Goal: Entertainment & Leisure: Consume media (video, audio)

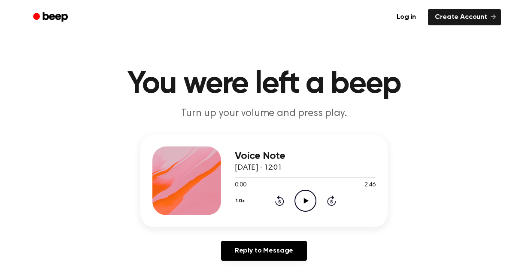
click at [306, 199] on icon at bounding box center [306, 201] width 5 height 6
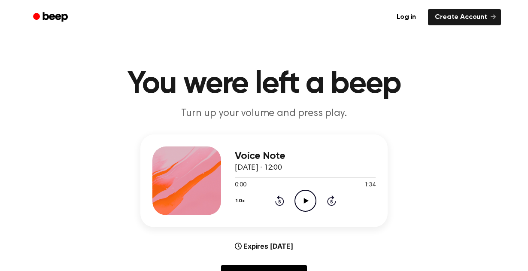
click at [301, 208] on icon "Play Audio" at bounding box center [306, 201] width 22 height 22
click at [301, 208] on icon "Pause Audio" at bounding box center [306, 201] width 22 height 22
click at [305, 197] on icon "Play Audio" at bounding box center [306, 201] width 22 height 22
click at [307, 200] on icon "Pause Audio" at bounding box center [306, 201] width 22 height 22
click at [235, 177] on div at bounding box center [255, 177] width 41 height 1
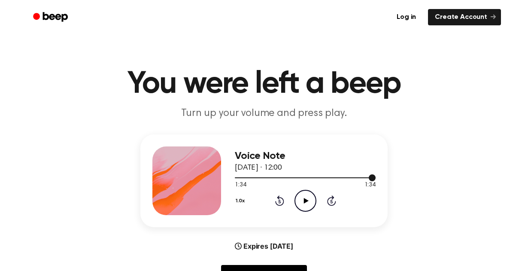
click at [239, 178] on div at bounding box center [305, 177] width 141 height 7
drag, startPoint x: 372, startPoint y: 179, endPoint x: 184, endPoint y: 172, distance: 187.8
click at [184, 172] on div "Voice Note 4 September 2025 · 12:00 1:34 1:34 Your browser does not support the…" at bounding box center [263, 180] width 247 height 93
click at [304, 202] on icon "Play Audio" at bounding box center [306, 201] width 22 height 22
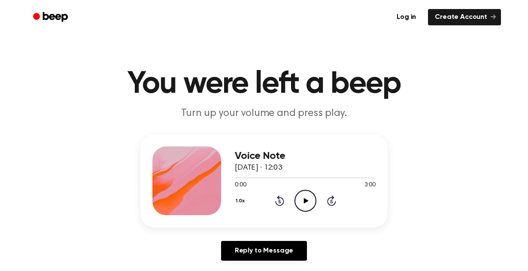
click at [259, 94] on h1 "You were left a beep" at bounding box center [264, 84] width 440 height 31
click at [297, 88] on h1 "You were left a beep" at bounding box center [264, 84] width 440 height 31
click at [306, 203] on icon "Play Audio" at bounding box center [306, 201] width 22 height 22
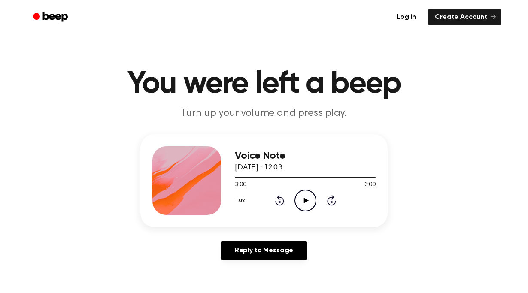
click at [177, 85] on h1 "You were left a beep" at bounding box center [264, 84] width 440 height 31
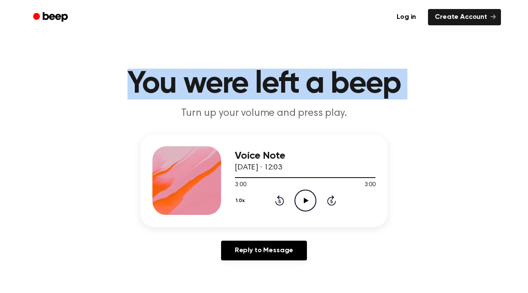
click at [63, 116] on header "You were left a beep Turn up your volume and press play." at bounding box center [264, 95] width 508 height 52
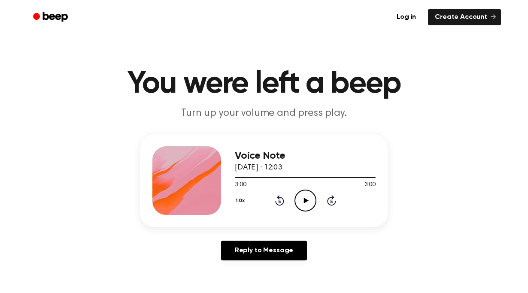
click at [230, 85] on h1 "You were left a beep" at bounding box center [264, 84] width 440 height 31
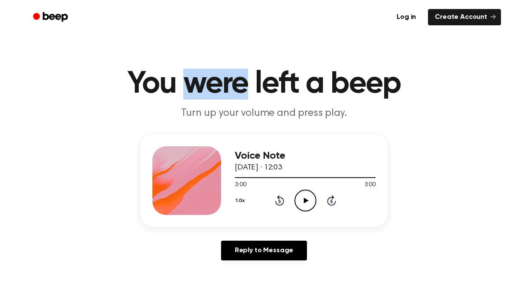
click at [230, 85] on h1 "You were left a beep" at bounding box center [264, 84] width 440 height 31
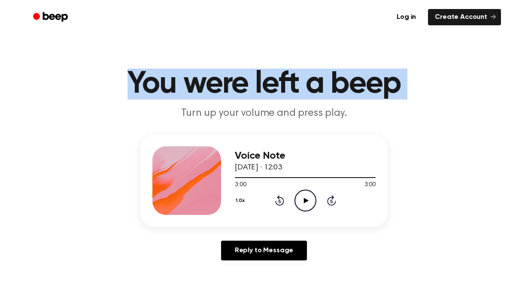
click at [387, 74] on h1 "You were left a beep" at bounding box center [264, 84] width 440 height 31
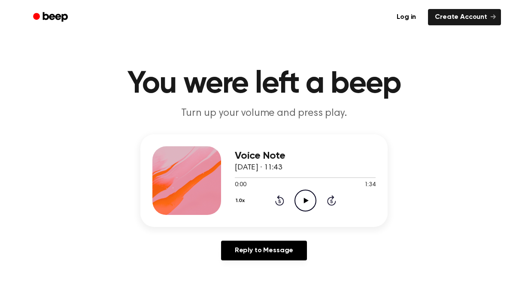
click at [306, 203] on icon "Play Audio" at bounding box center [306, 201] width 22 height 22
click at [307, 205] on icon "Play Audio" at bounding box center [306, 201] width 22 height 22
click at [312, 203] on icon "Play Audio" at bounding box center [306, 201] width 22 height 22
click at [268, 80] on h1 "You were left a beep" at bounding box center [264, 84] width 440 height 31
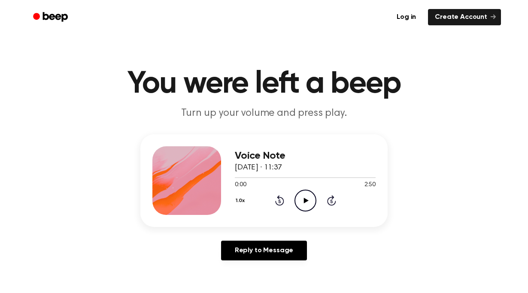
click at [308, 199] on icon "Play Audio" at bounding box center [306, 201] width 22 height 22
click at [309, 201] on icon "Play Audio" at bounding box center [306, 201] width 22 height 22
click at [299, 209] on icon "Play Audio" at bounding box center [306, 201] width 22 height 22
click at [301, 202] on icon "Pause Audio" at bounding box center [306, 201] width 22 height 22
click at [281, 201] on icon "Rewind 5 seconds" at bounding box center [279, 200] width 9 height 11
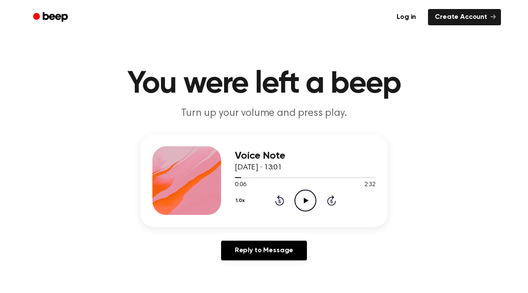
click at [277, 200] on icon "Rewind 5 seconds" at bounding box center [279, 200] width 9 height 11
click at [305, 201] on icon at bounding box center [306, 201] width 5 height 6
click at [306, 198] on icon "Pause Audio" at bounding box center [306, 201] width 22 height 22
click at [297, 198] on icon "Play Audio" at bounding box center [306, 201] width 22 height 22
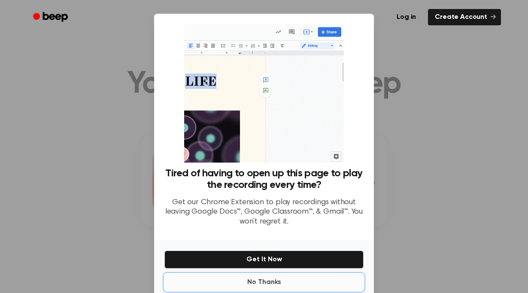
click at [261, 276] on button "No Thanks" at bounding box center [263, 282] width 199 height 17
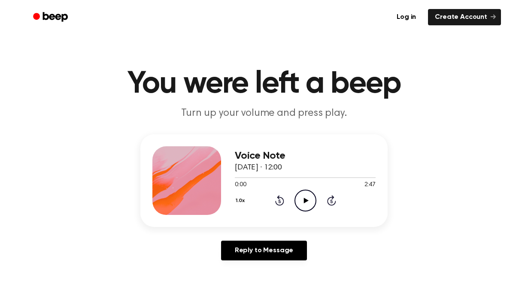
click at [304, 200] on icon at bounding box center [306, 201] width 5 height 6
click at [305, 198] on icon "Pause Audio" at bounding box center [306, 201] width 22 height 22
click at [237, 179] on span at bounding box center [237, 177] width 7 height 7
click at [237, 179] on div at bounding box center [305, 177] width 141 height 7
click at [275, 196] on icon "Rewind 5 seconds" at bounding box center [279, 200] width 9 height 11
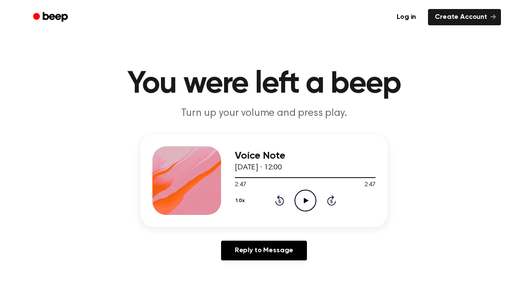
click at [275, 196] on icon "Rewind 5 seconds" at bounding box center [279, 200] width 9 height 11
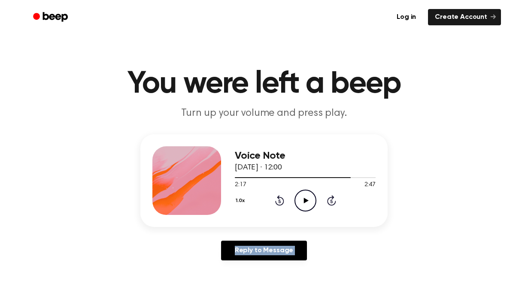
click at [275, 196] on icon "Rewind 5 seconds" at bounding box center [279, 200] width 9 height 11
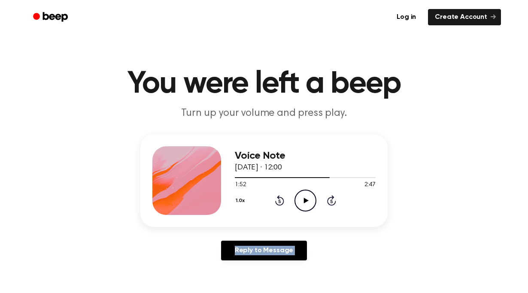
click at [275, 196] on icon "Rewind 5 seconds" at bounding box center [279, 200] width 9 height 11
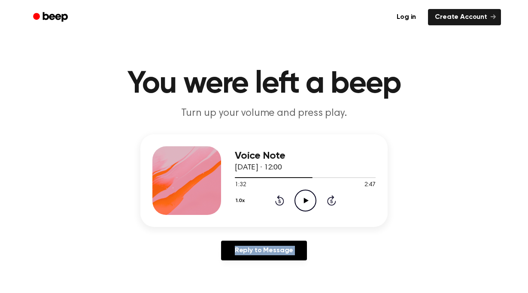
click at [275, 196] on icon "Rewind 5 seconds" at bounding box center [279, 200] width 9 height 11
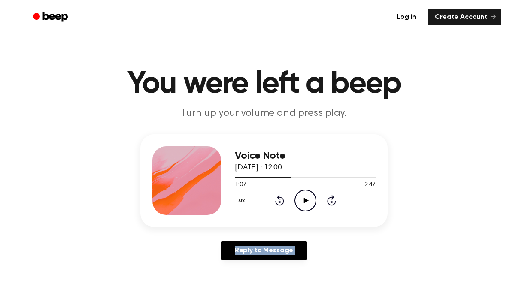
click at [275, 196] on icon "Rewind 5 seconds" at bounding box center [279, 200] width 9 height 11
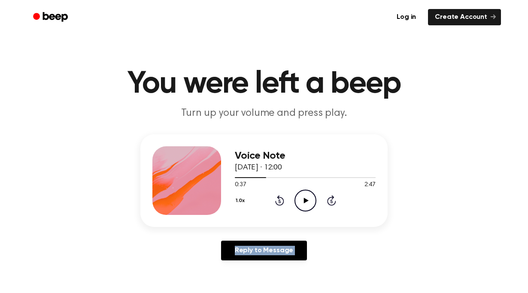
click at [275, 196] on icon "Rewind 5 seconds" at bounding box center [279, 200] width 9 height 11
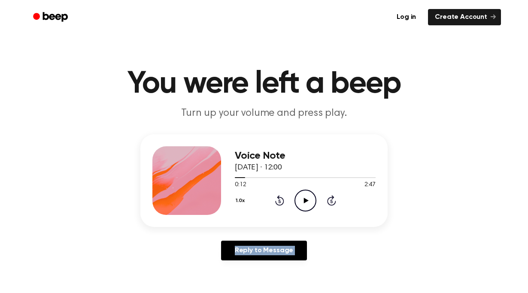
click at [275, 196] on icon "Rewind 5 seconds" at bounding box center [279, 200] width 9 height 11
click at [304, 202] on icon at bounding box center [306, 201] width 5 height 6
click at [307, 204] on icon "Pause Audio" at bounding box center [306, 201] width 22 height 22
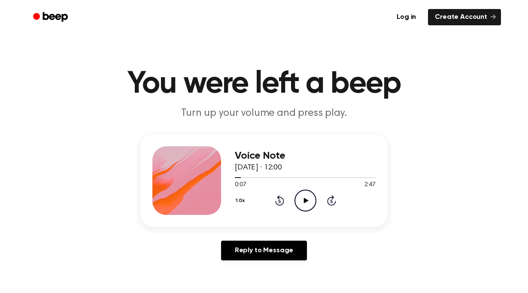
click at [303, 201] on icon "Play Audio" at bounding box center [306, 201] width 22 height 22
click at [300, 201] on icon "Pause Audio" at bounding box center [306, 201] width 22 height 22
click at [299, 209] on circle at bounding box center [305, 200] width 21 height 21
click at [306, 201] on icon "Pause Audio" at bounding box center [306, 201] width 22 height 22
click at [308, 201] on icon "Play Audio" at bounding box center [306, 201] width 22 height 22
